Goal: Entertainment & Leisure: Consume media (video, audio)

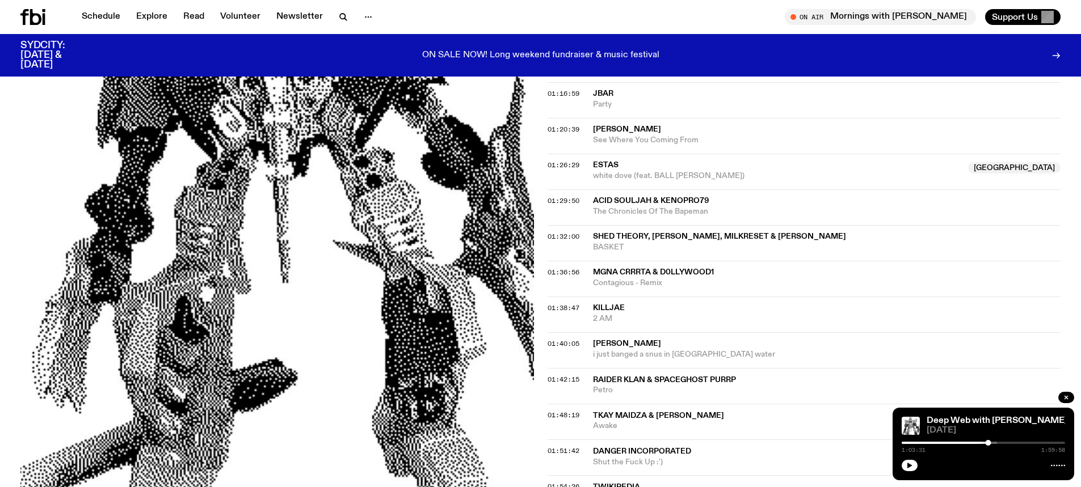
scroll to position [1016, 0]
click at [48, 19] on div at bounding box center [47, 17] width 54 height 16
click at [37, 19] on icon at bounding box center [32, 17] width 25 height 16
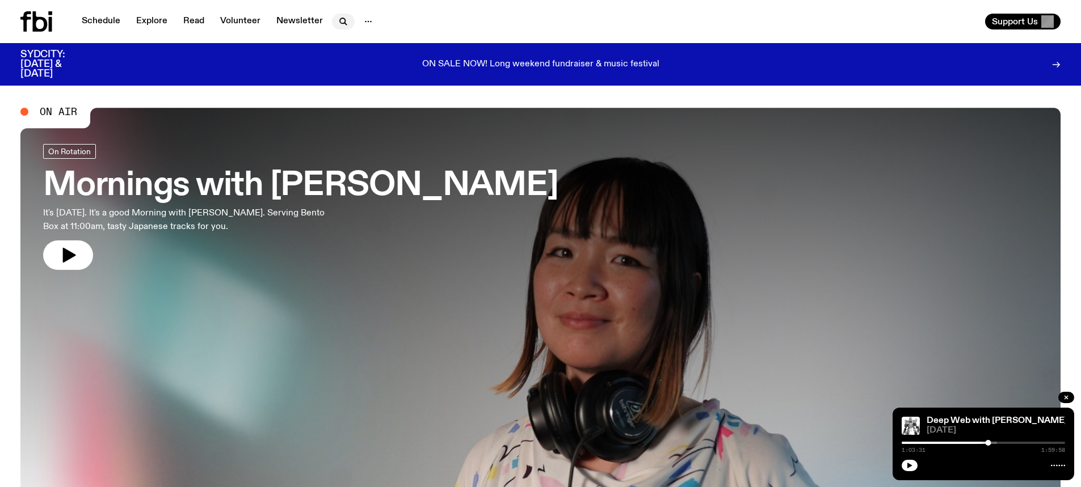
click at [336, 20] on icon "button" at bounding box center [343, 22] width 14 height 14
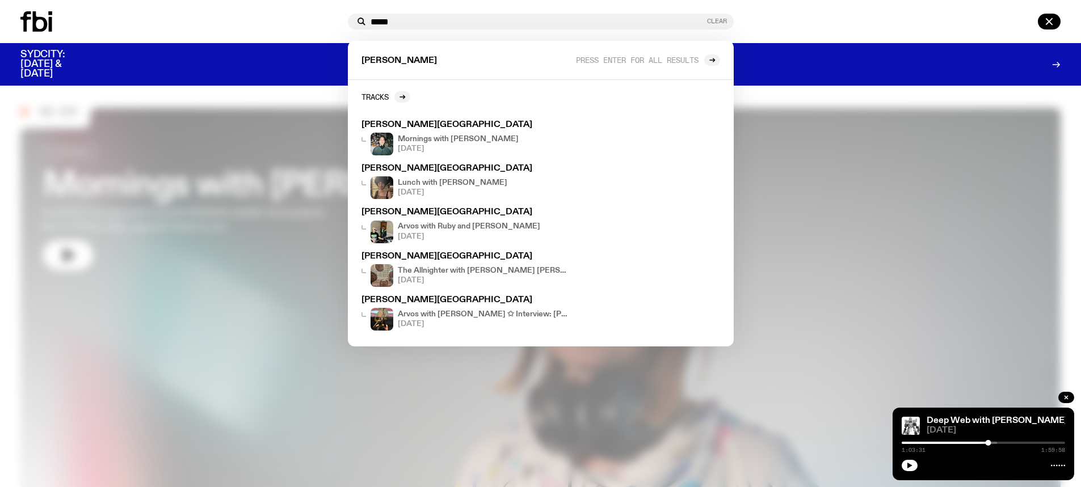
type input "*****"
click at [707, 18] on button "Clear" at bounding box center [717, 21] width 20 height 6
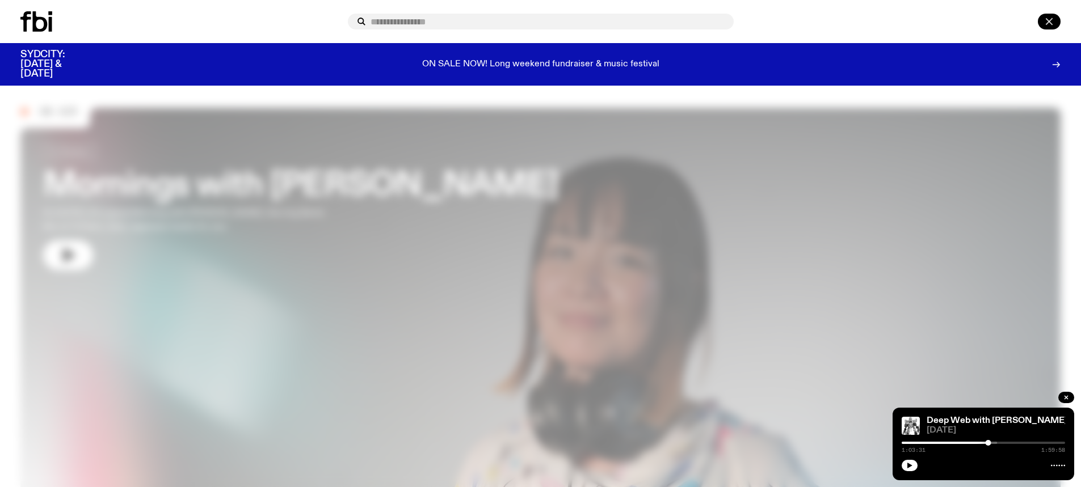
click at [1052, 22] on icon "button" at bounding box center [1049, 22] width 14 height 14
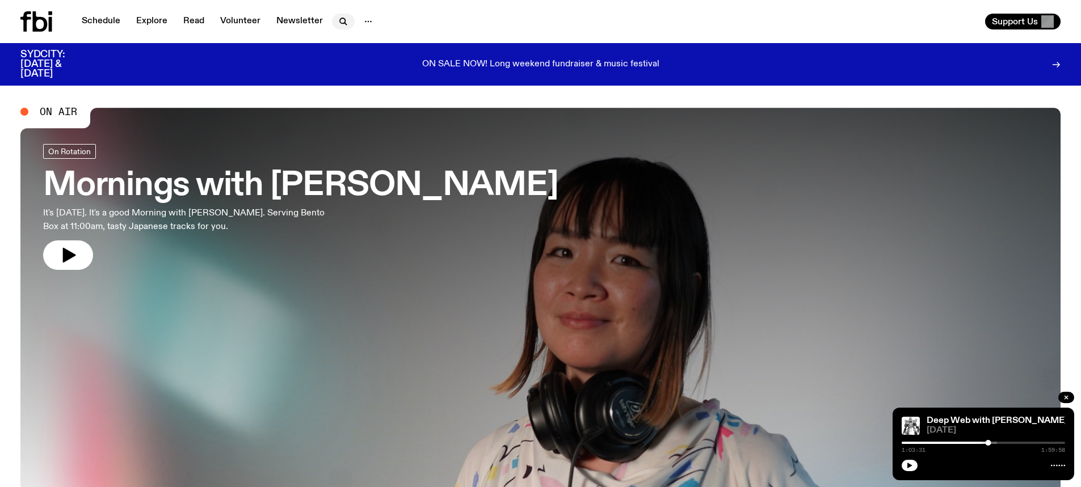
click at [347, 19] on button "button" at bounding box center [343, 22] width 23 height 16
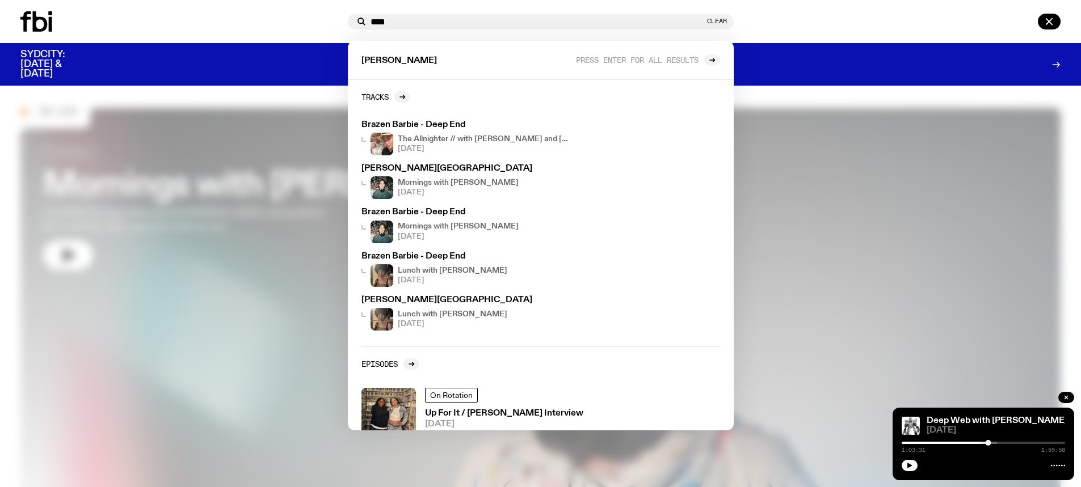
type input "****"
click at [302, 28] on div at bounding box center [181, 21] width 323 height 20
click at [720, 18] on button "Clear" at bounding box center [717, 21] width 20 height 6
